Goal: Find specific page/section: Find specific page/section

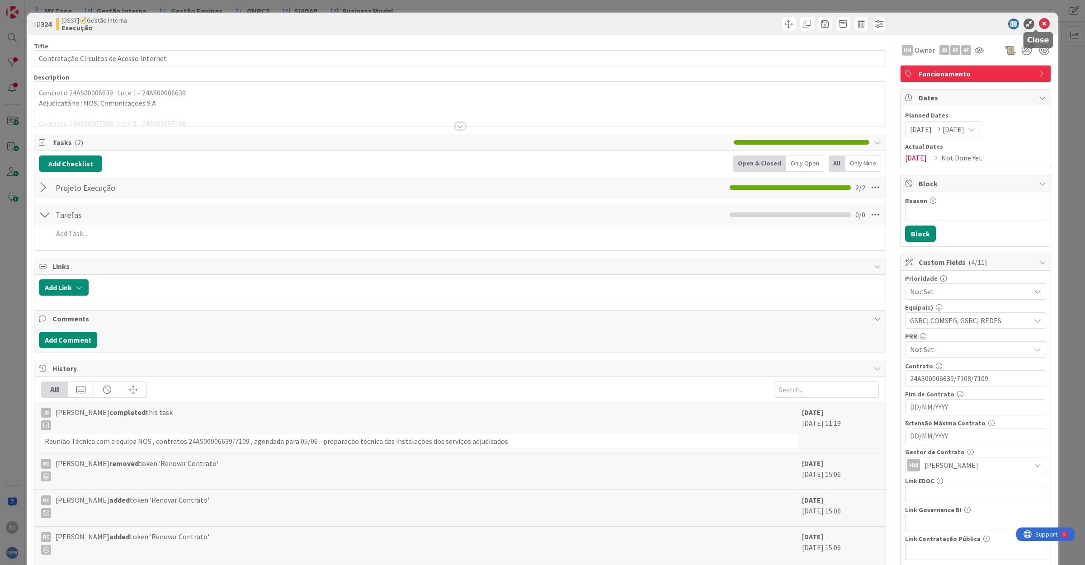
click at [1039, 21] on icon at bounding box center [1044, 24] width 11 height 11
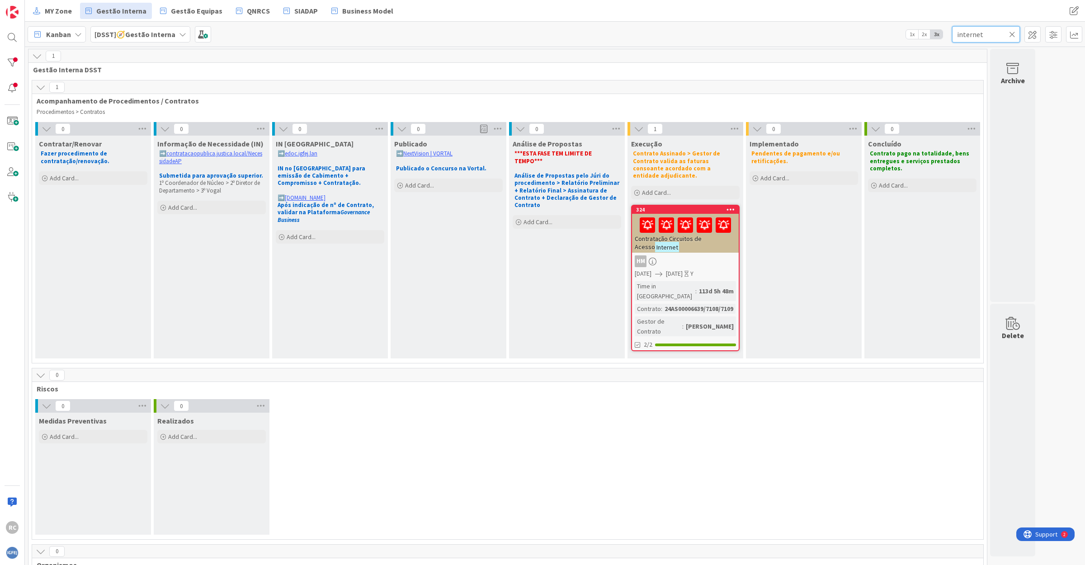
click at [977, 33] on input "internet" at bounding box center [986, 34] width 68 height 16
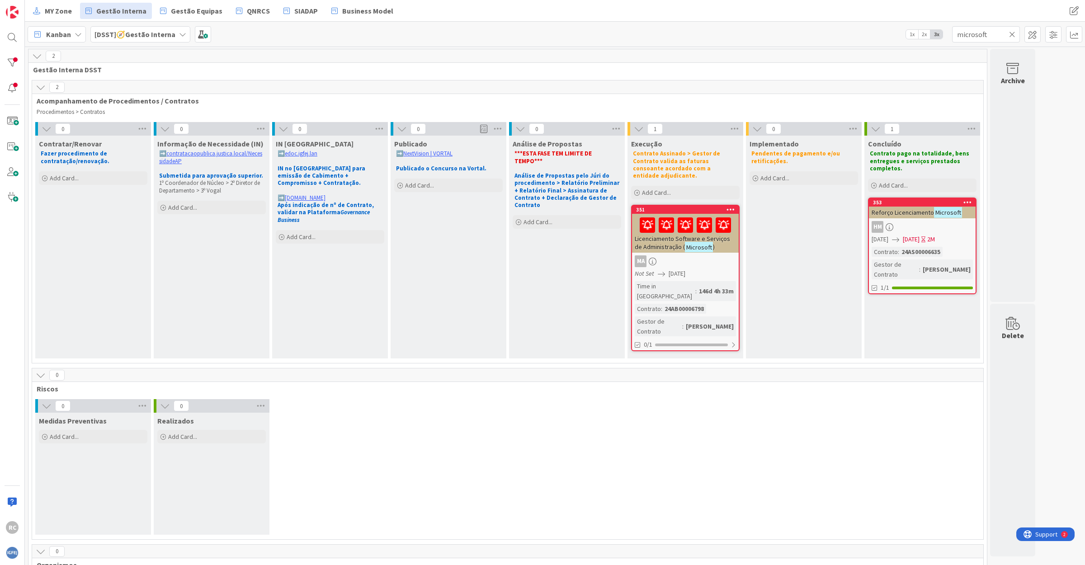
click at [720, 235] on span "Licenciamento Software e Serviços de Administração (" at bounding box center [682, 243] width 95 height 16
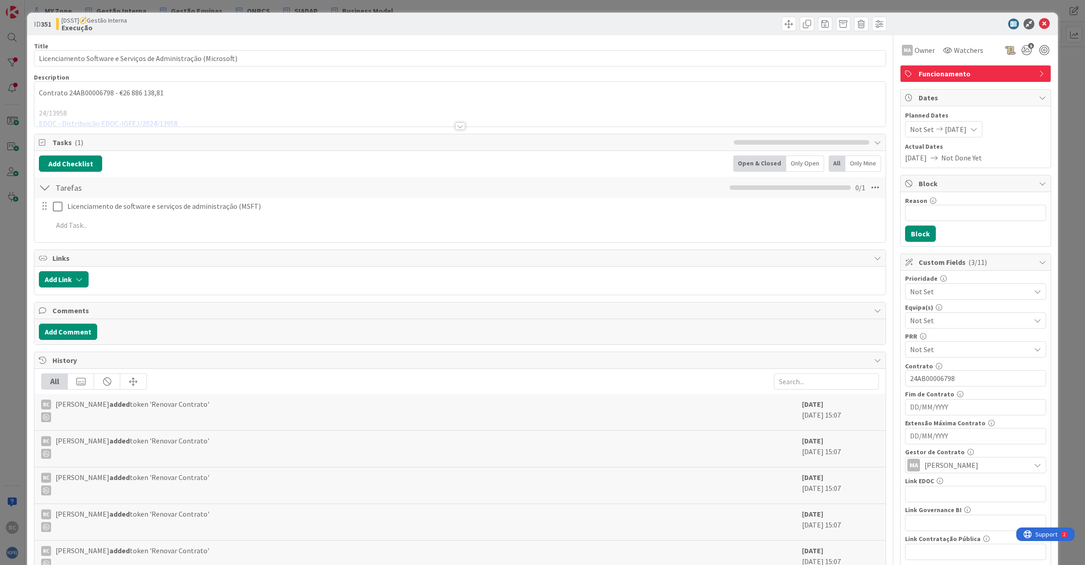
click at [80, 122] on div at bounding box center [459, 115] width 851 height 23
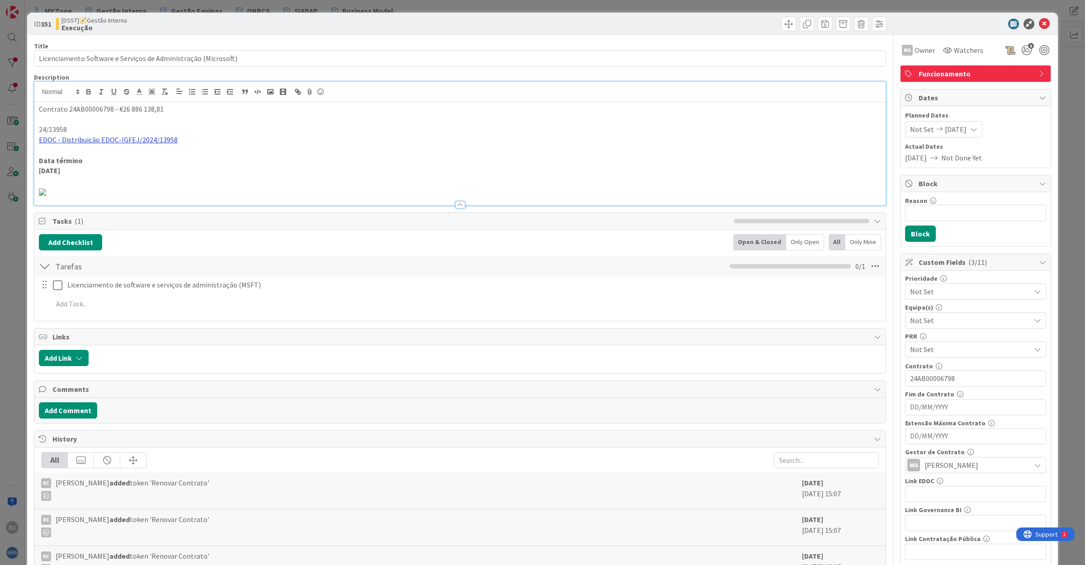
click at [99, 141] on link "EDOC - Distribuição EDOC-IGFEJ/2024/13958" at bounding box center [108, 139] width 139 height 9
click at [67, 155] on link "[URL]" at bounding box center [59, 157] width 15 height 12
click at [1039, 19] on icon at bounding box center [1044, 24] width 11 height 11
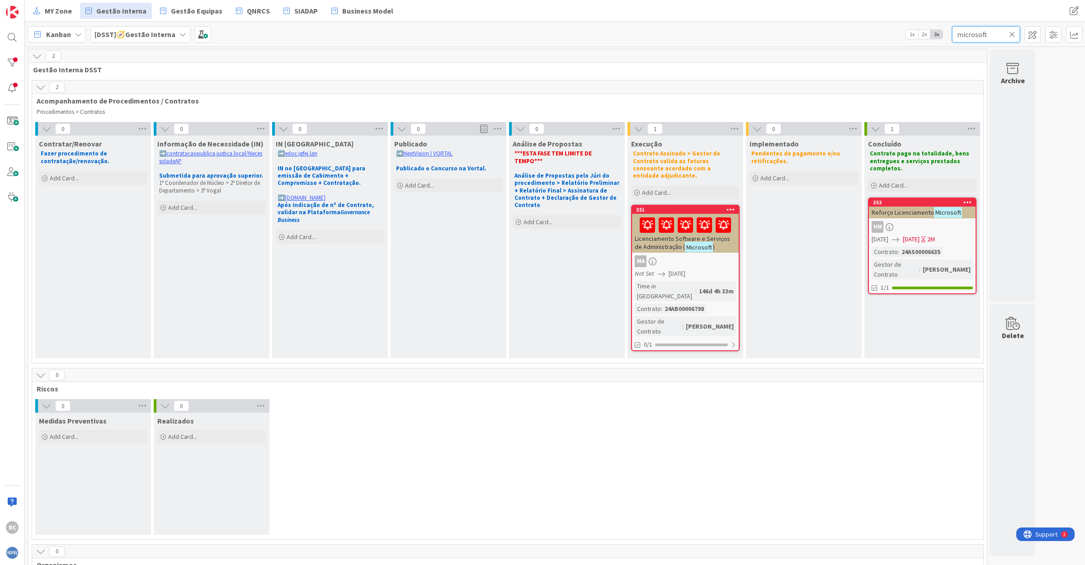
click at [975, 38] on input "microsoft" at bounding box center [986, 34] width 68 height 16
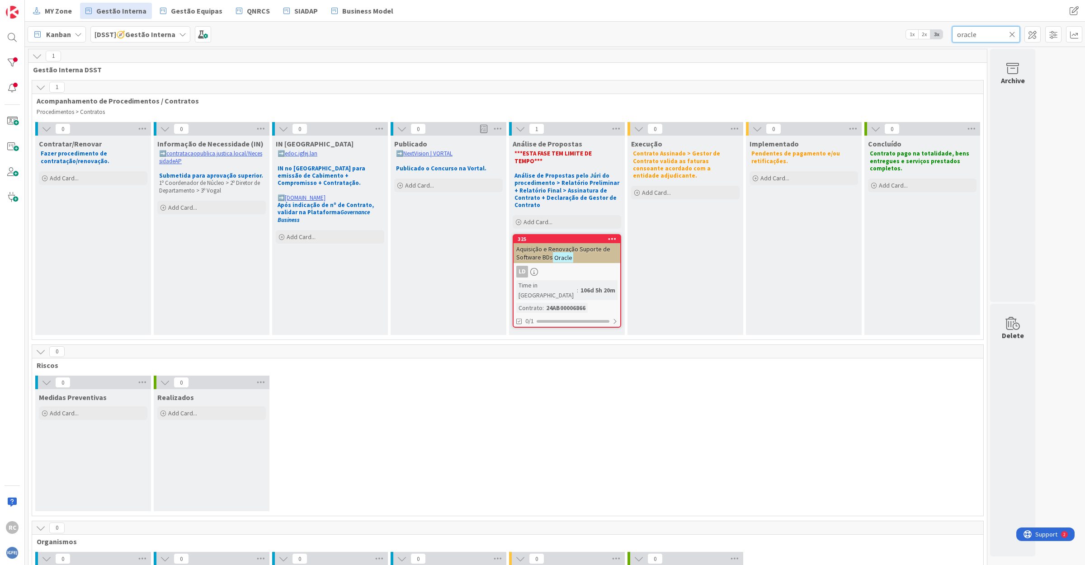
type input "oracle"
click at [572, 245] on span "Aquisição e Renovação Suporte de Software BDs" at bounding box center [563, 253] width 94 height 16
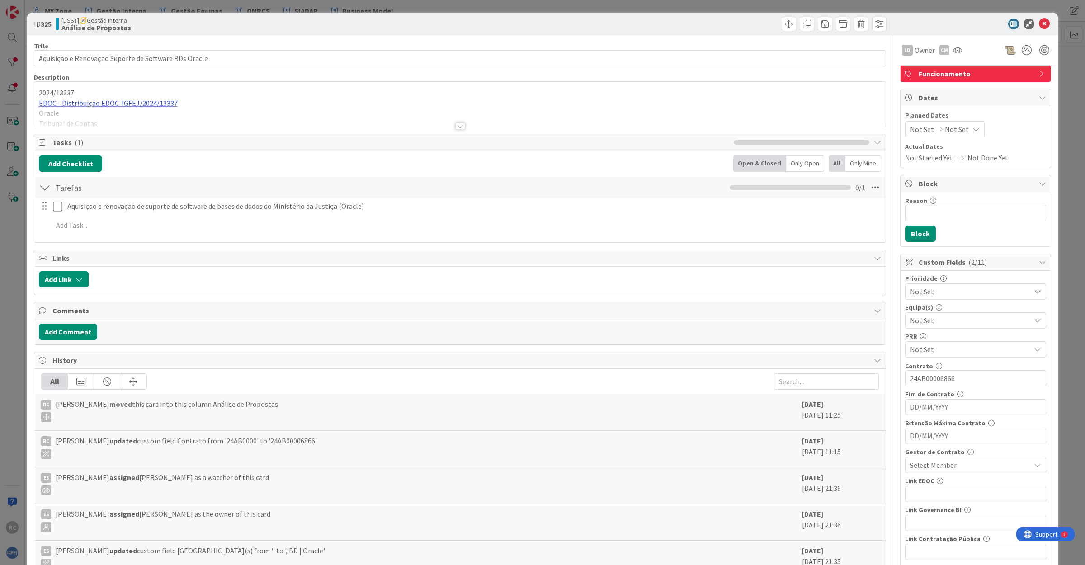
click at [94, 99] on div "2024/13337 EDOC - Distribuição EDOC-IGFEJ/2024/13337 Oracle Tribunal de Contas" at bounding box center [459, 104] width 851 height 45
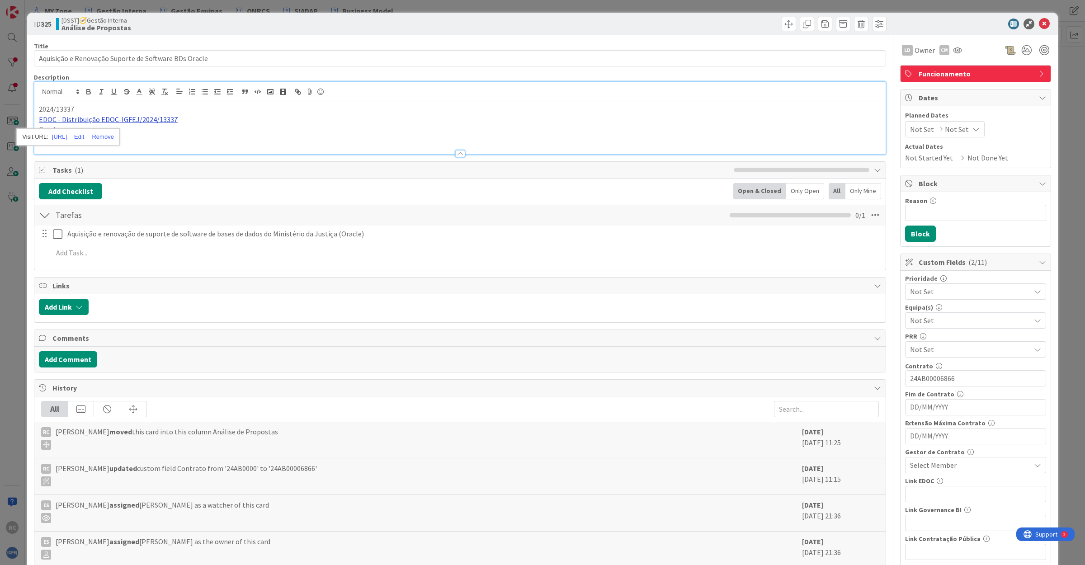
click at [91, 118] on link "EDOC - Distribuição EDOC-IGFEJ/2024/13337" at bounding box center [108, 119] width 139 height 9
click at [67, 138] on link "[URL]" at bounding box center [59, 137] width 15 height 12
click at [1039, 23] on icon at bounding box center [1044, 24] width 11 height 11
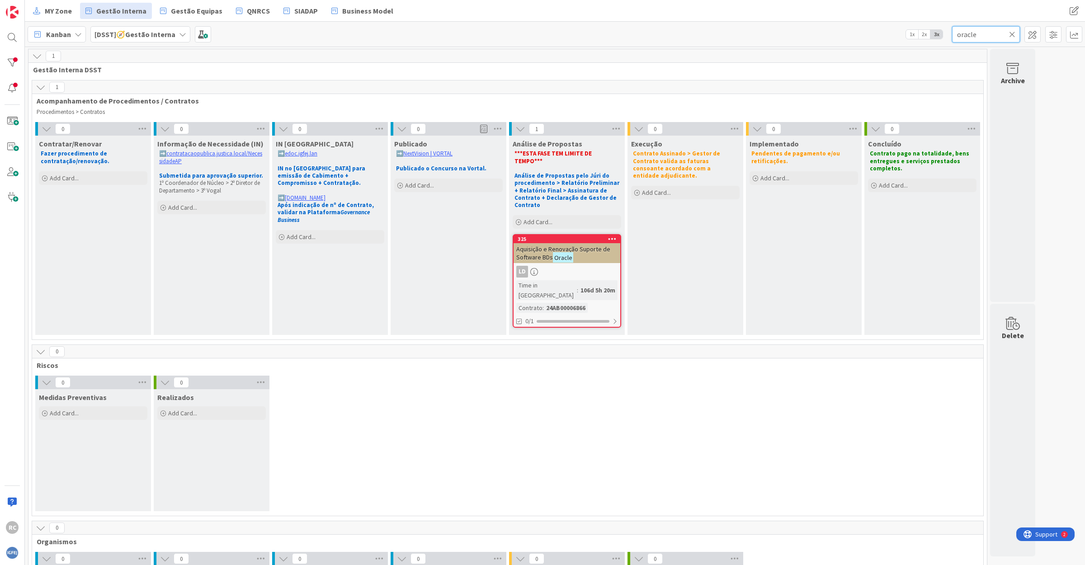
click at [977, 34] on input "oracle" at bounding box center [986, 34] width 68 height 16
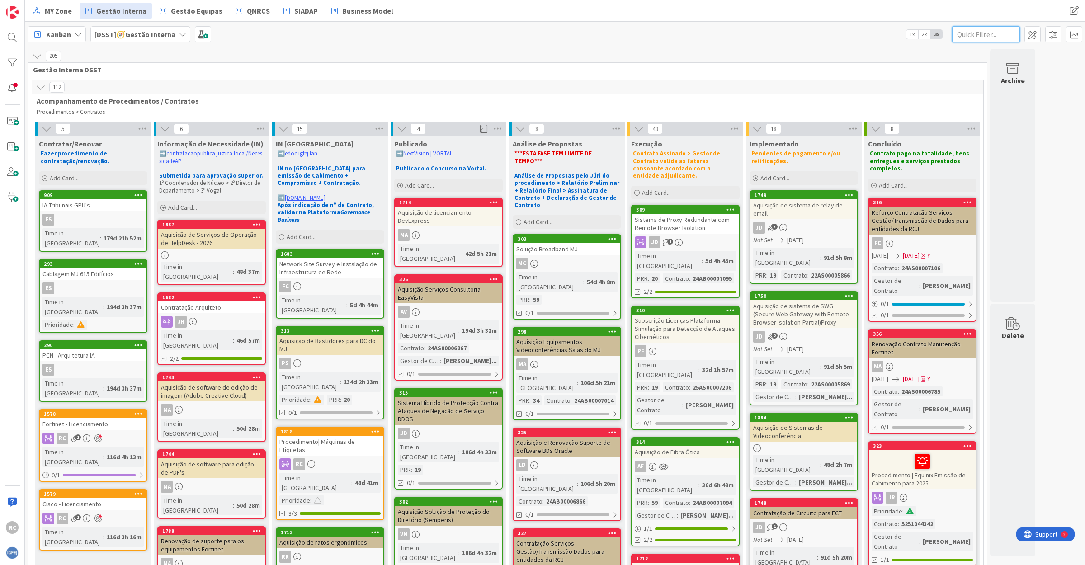
click at [969, 33] on input "text" at bounding box center [986, 34] width 68 height 16
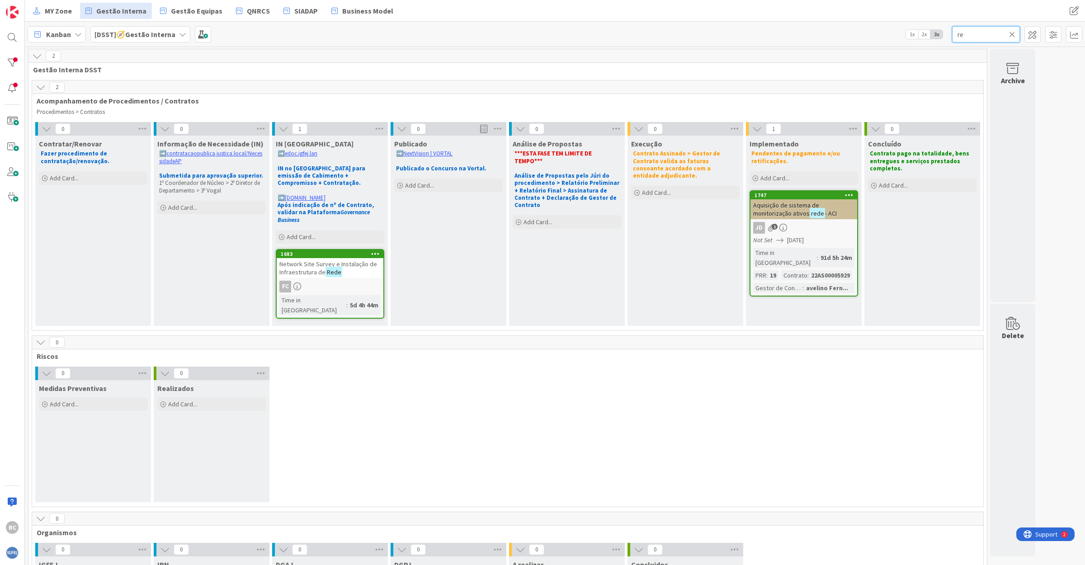
type input "r"
click at [957, 36] on input "text" at bounding box center [986, 34] width 68 height 16
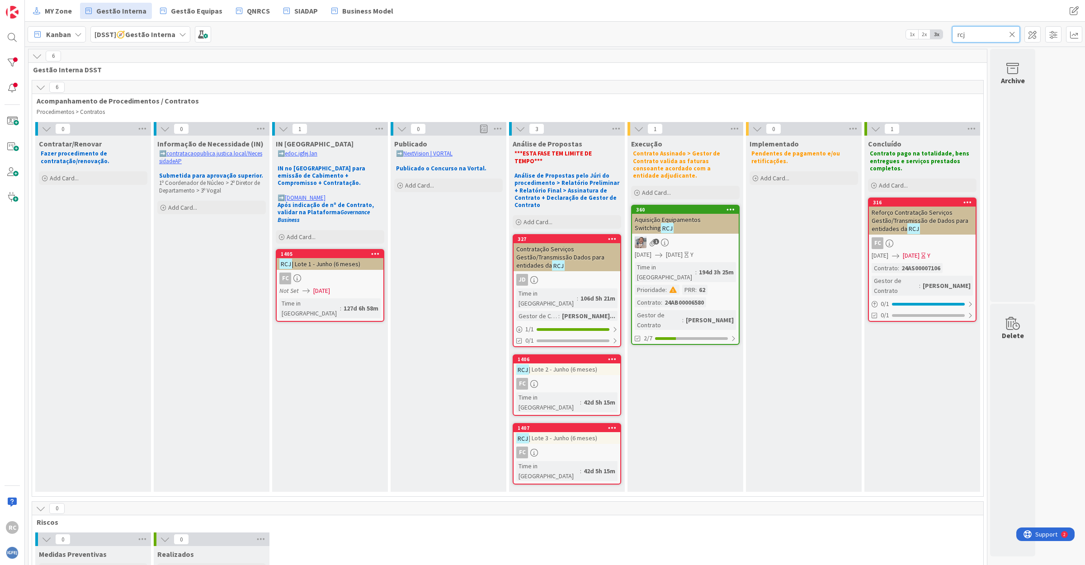
type input "rcj"
click at [573, 245] on span "Contratação Serviços Gestão/Transmissão Dados para entidades da" at bounding box center [560, 257] width 88 height 24
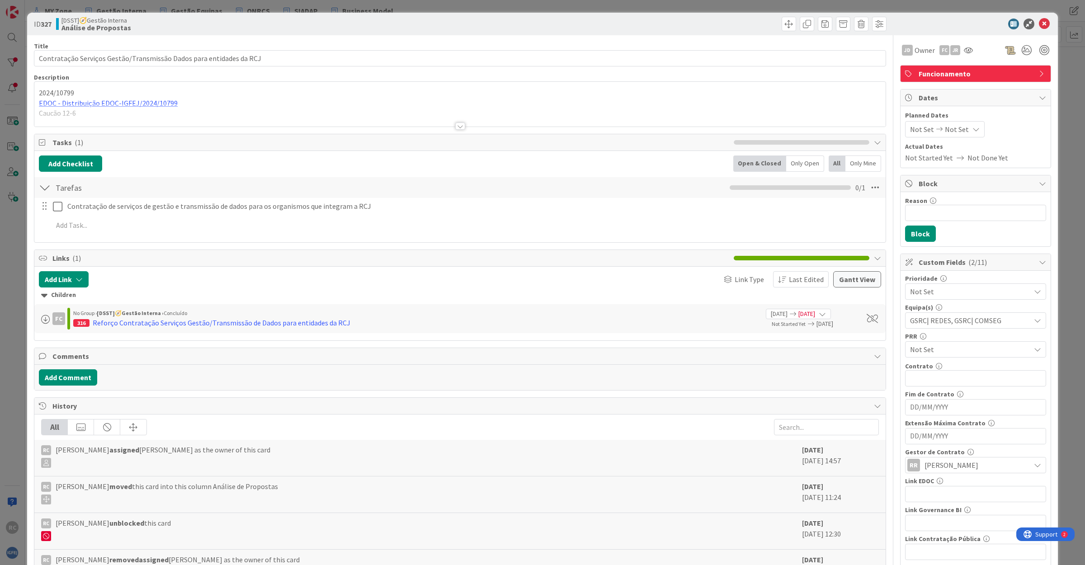
click at [120, 104] on div at bounding box center [459, 115] width 851 height 23
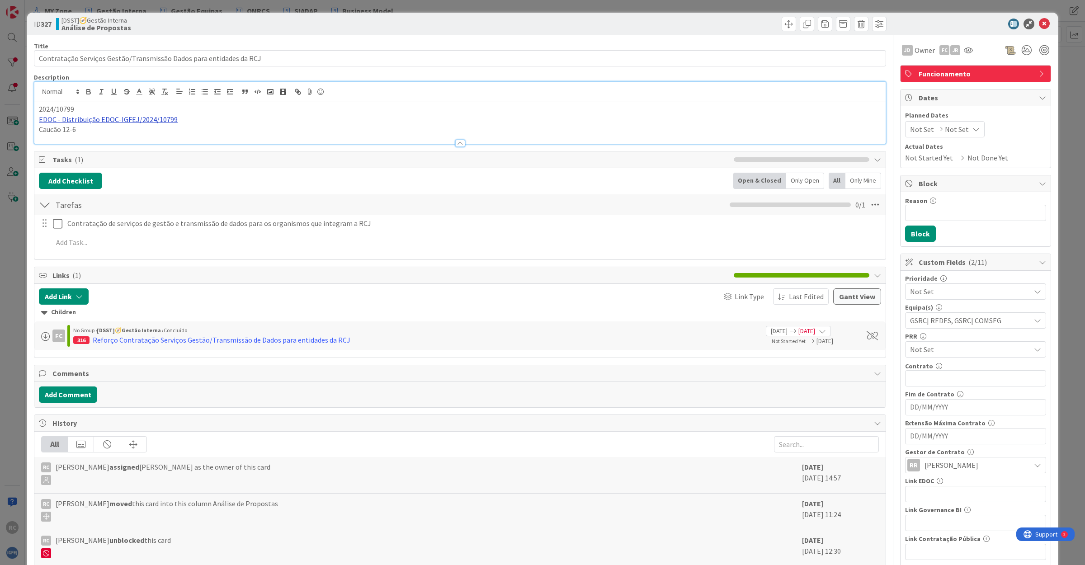
click at [104, 121] on link "EDOC - Distribuição EDOC-IGFEJ/2024/10799" at bounding box center [108, 119] width 139 height 9
click at [67, 134] on link "[URL]" at bounding box center [59, 137] width 15 height 12
drag, startPoint x: 1035, startPoint y: 21, endPoint x: 1027, endPoint y: 32, distance: 13.7
click at [1039, 21] on icon at bounding box center [1044, 24] width 11 height 11
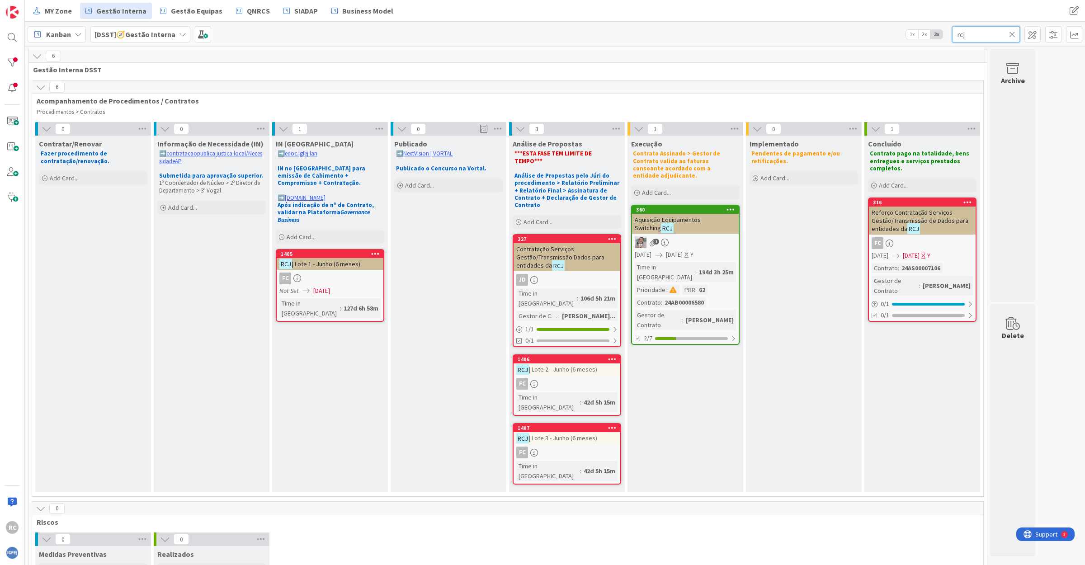
click at [991, 32] on input "rcj" at bounding box center [986, 34] width 68 height 16
